Goal: Information Seeking & Learning: Check status

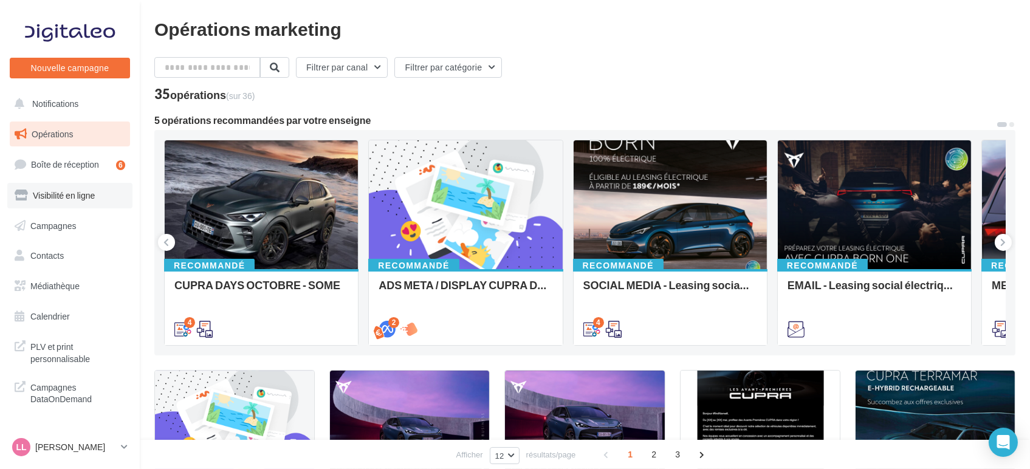
click at [71, 207] on link "Visibilité en ligne" at bounding box center [69, 196] width 125 height 26
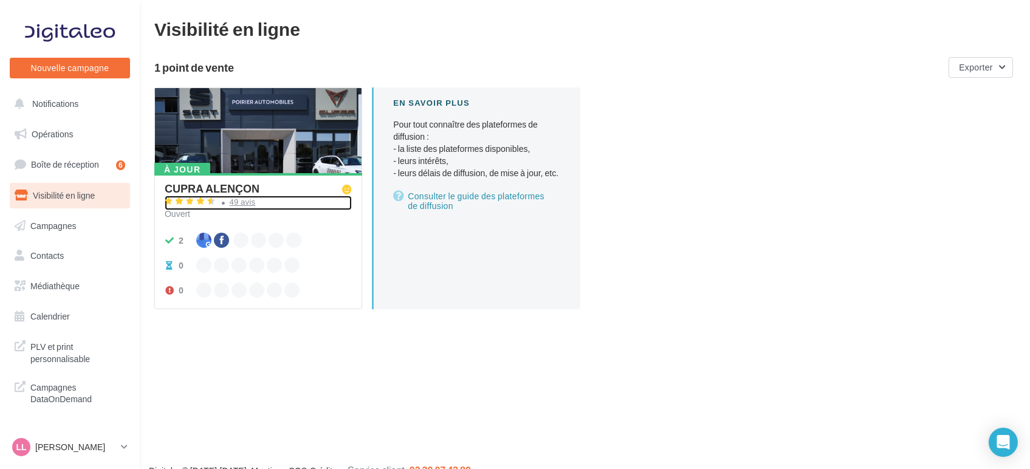
click at [308, 198] on div "49 avis" at bounding box center [258, 203] width 187 height 15
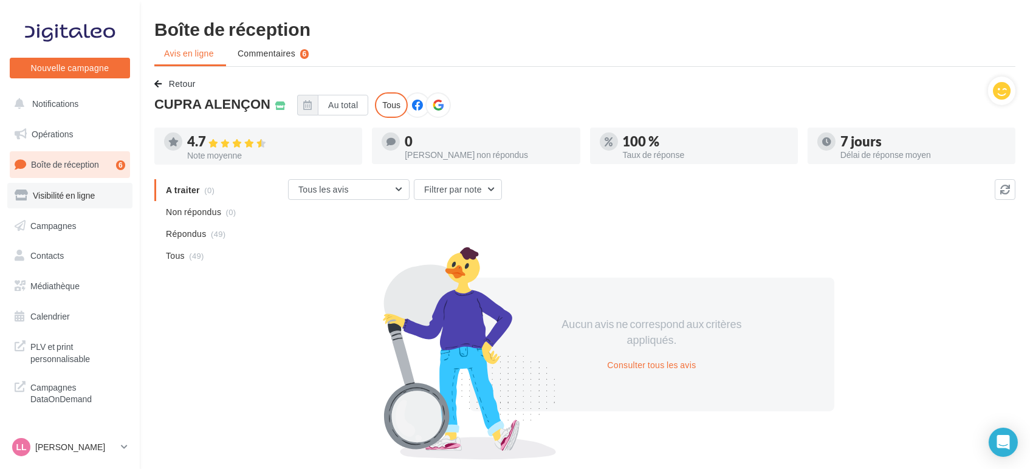
click at [71, 201] on link "Visibilité en ligne" at bounding box center [69, 196] width 125 height 26
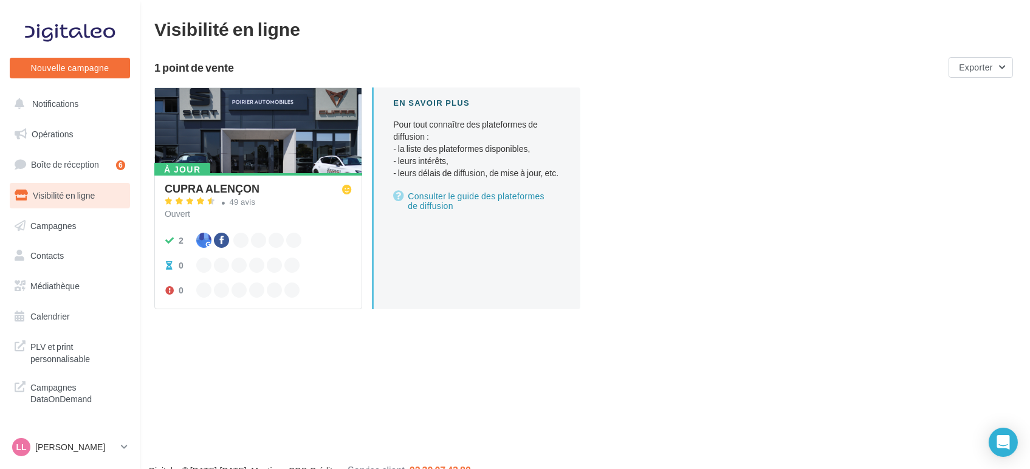
click at [251, 134] on div at bounding box center [258, 131] width 207 height 86
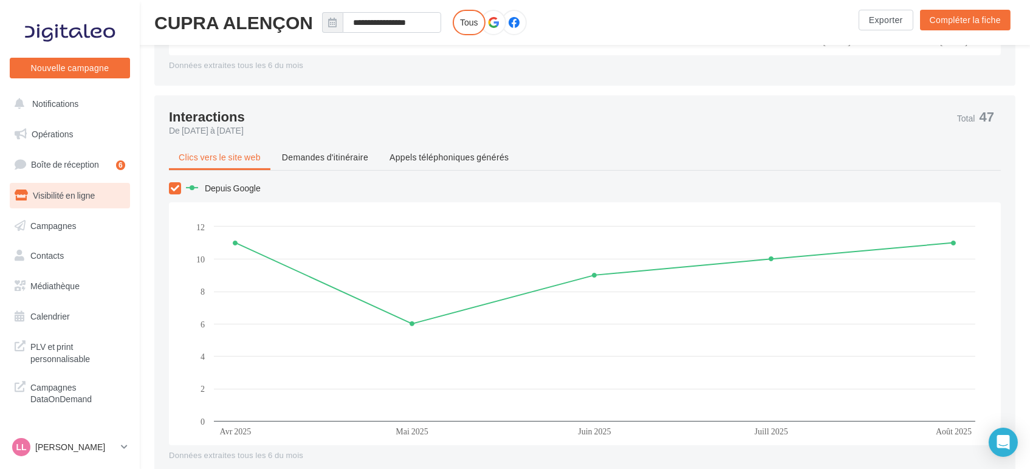
scroll to position [819, 0]
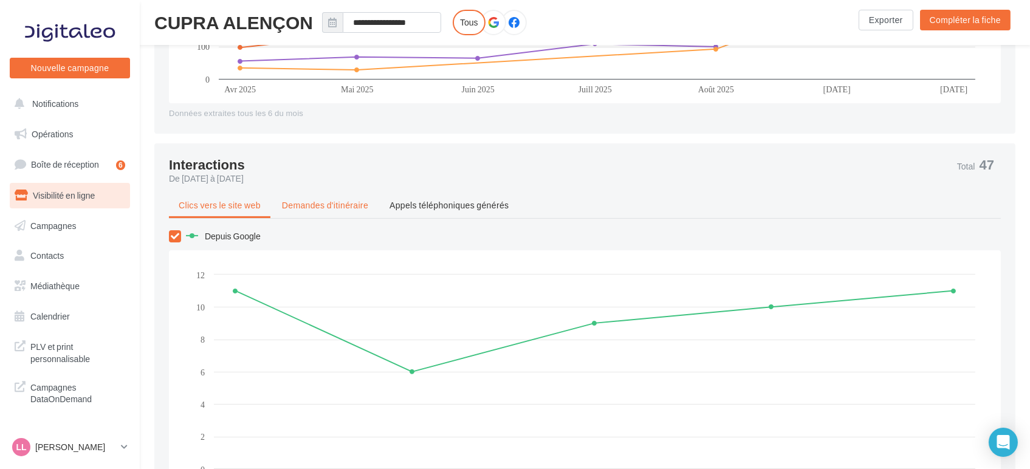
click at [308, 196] on li "Demandes d'itinéraire" at bounding box center [325, 205] width 106 height 22
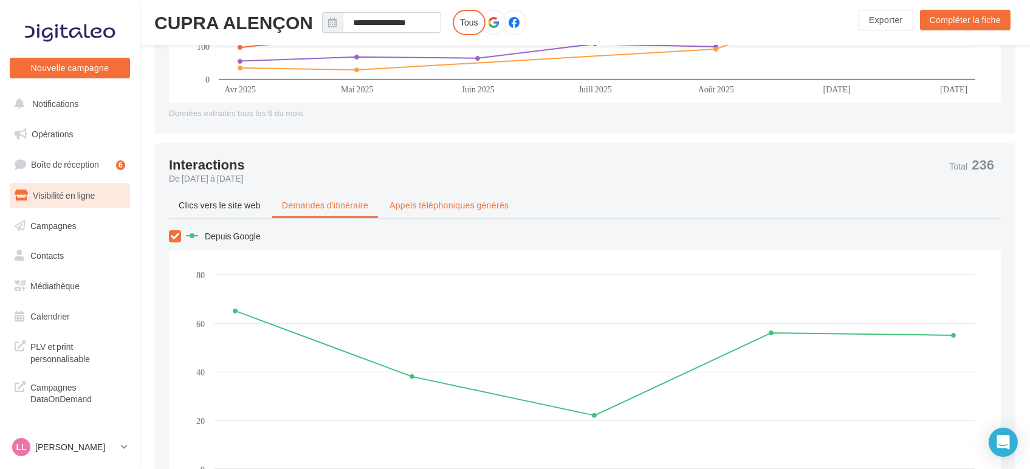
click at [459, 214] on li "Appels téléphoniques générés" at bounding box center [449, 205] width 139 height 22
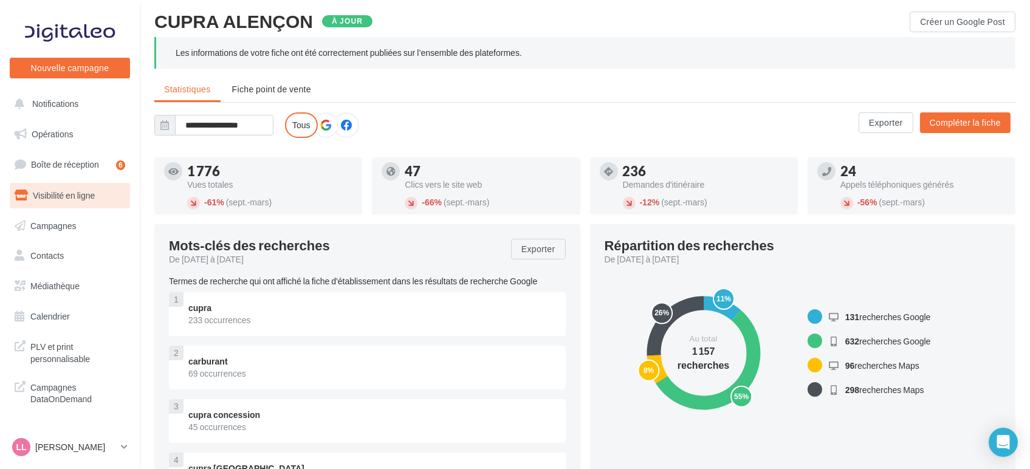
scroll to position [31, 0]
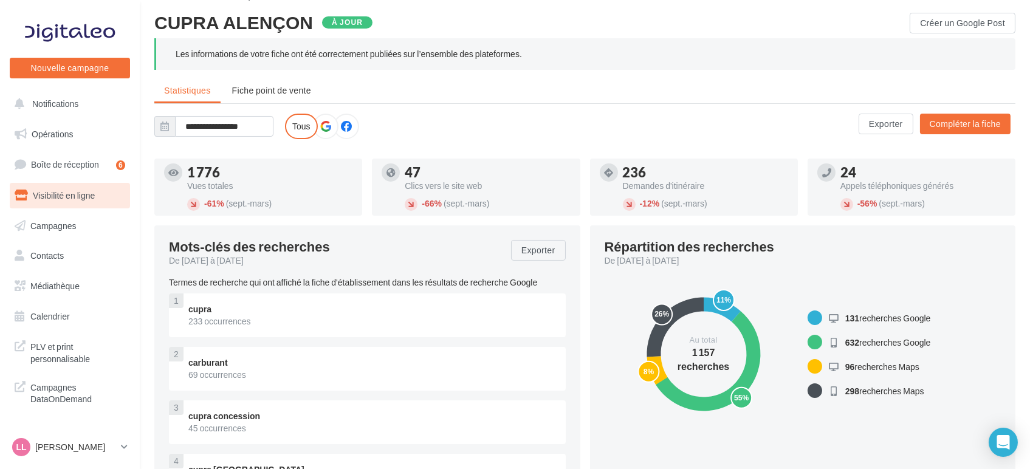
click at [326, 119] on label at bounding box center [326, 127] width 26 height 26
click at [261, 92] on span "Fiche point de vente" at bounding box center [271, 90] width 79 height 10
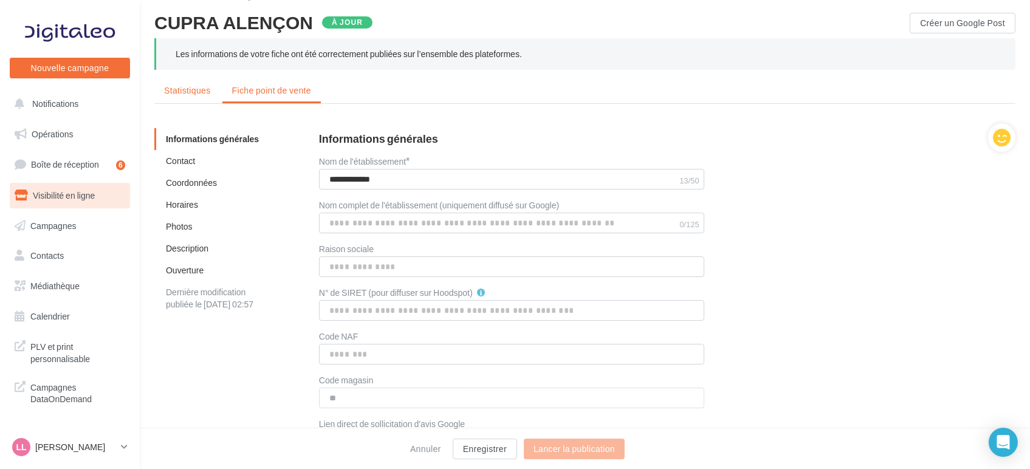
click at [194, 91] on span "Statistiques" at bounding box center [187, 90] width 47 height 10
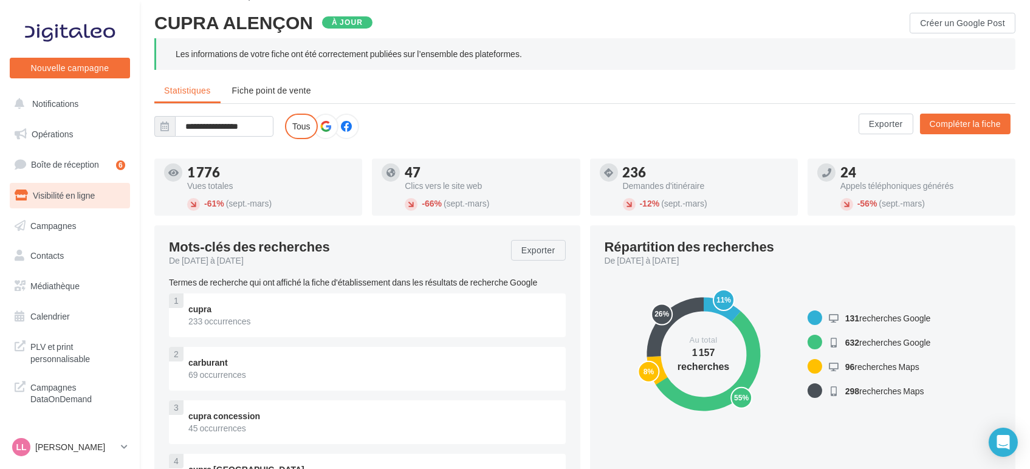
click at [341, 128] on icon at bounding box center [346, 126] width 11 height 11
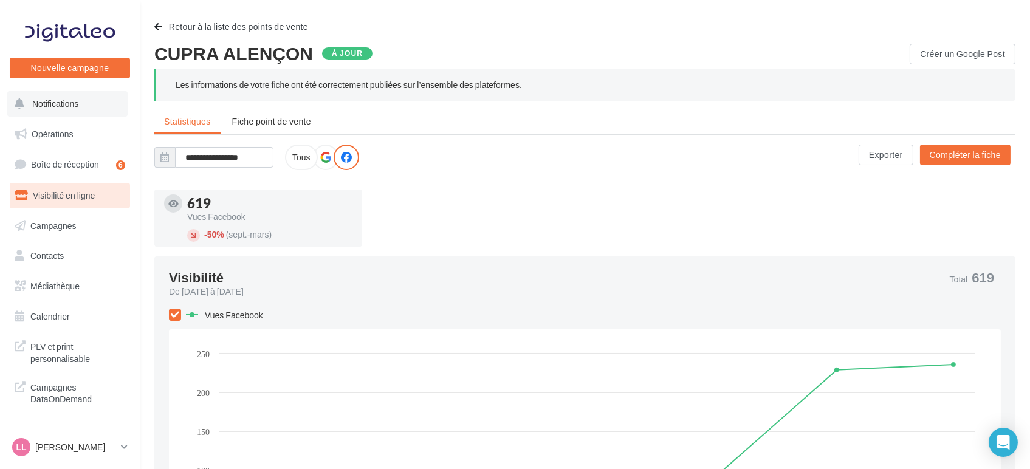
click at [63, 108] on span "Notifications" at bounding box center [55, 103] width 46 height 10
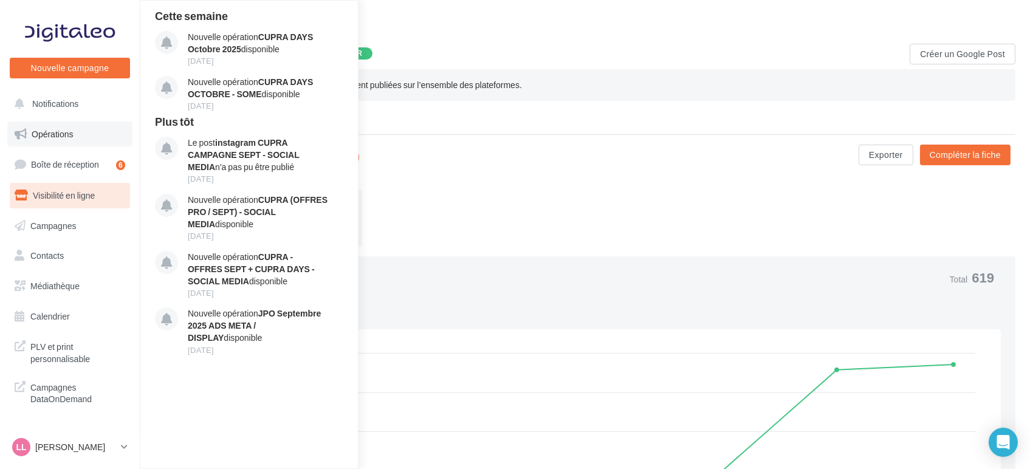
click at [46, 126] on link "Opérations" at bounding box center [69, 135] width 125 height 26
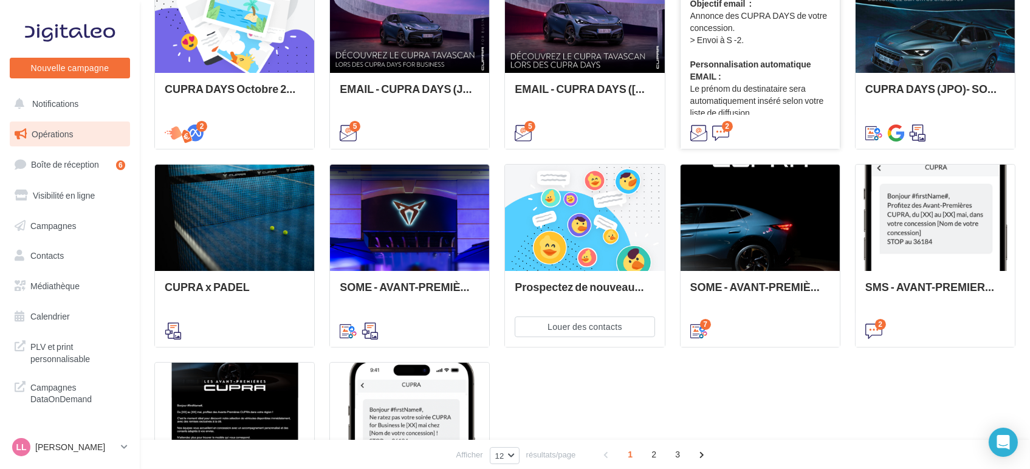
scroll to position [404, 0]
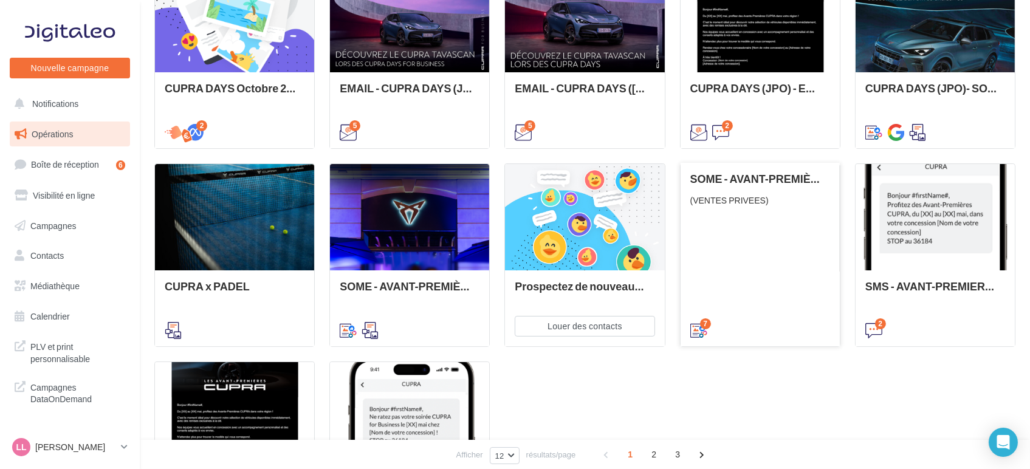
click at [768, 297] on div "SOME - AVANT-PREMIÈRES CUPRA PART (VENTES PRIVEES) (VENTES PRIVEES)" at bounding box center [760, 254] width 140 height 162
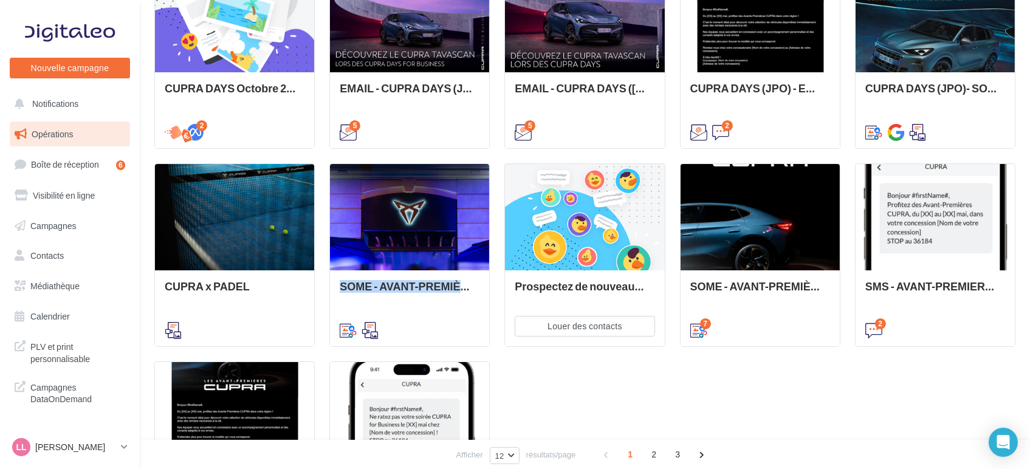
drag, startPoint x: 523, startPoint y: 354, endPoint x: 495, endPoint y: 280, distance: 78.7
click at [495, 280] on div "CUPRA DAYS [DATE] 2 EMAIL - CUPRA DAYS (JPO) Fleet Générique Cette opération co…" at bounding box center [584, 255] width 861 height 579
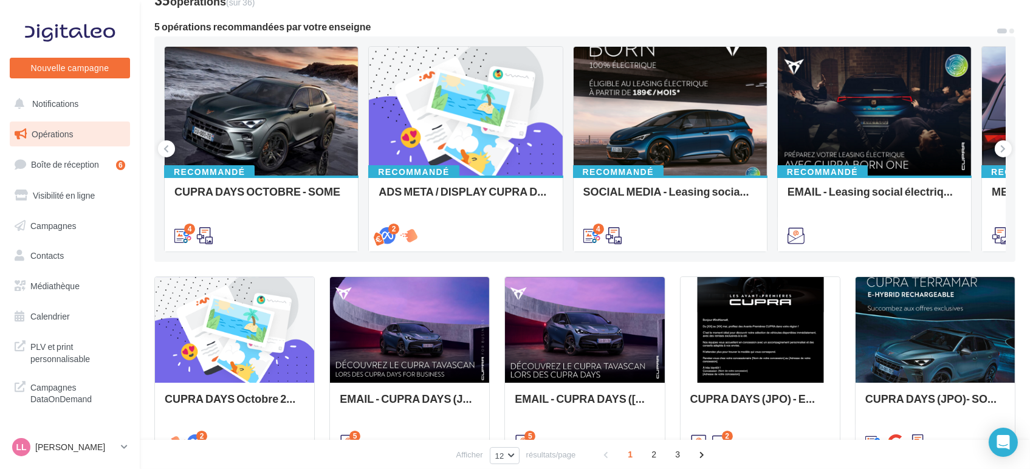
scroll to position [0, 0]
